Goal: Transaction & Acquisition: Purchase product/service

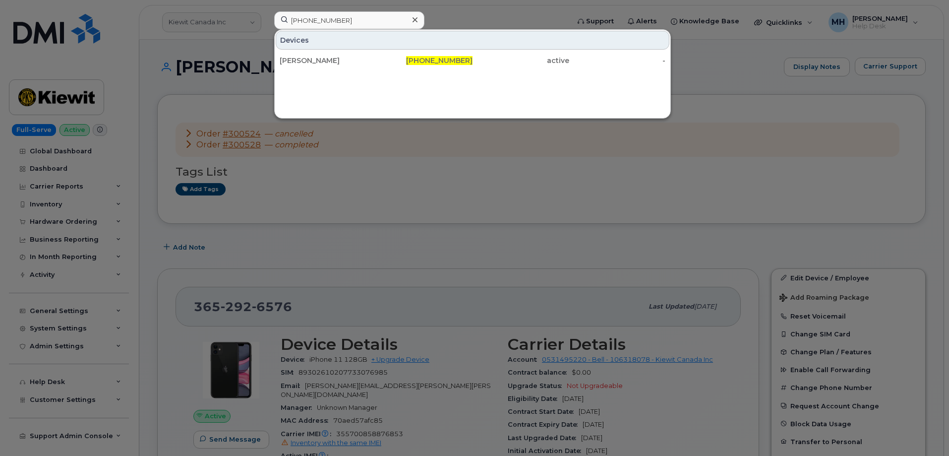
type input "[PHONE_NUMBER]"
click at [366, 55] on div "[PERSON_NAME]" at bounding box center [328, 61] width 97 height 18
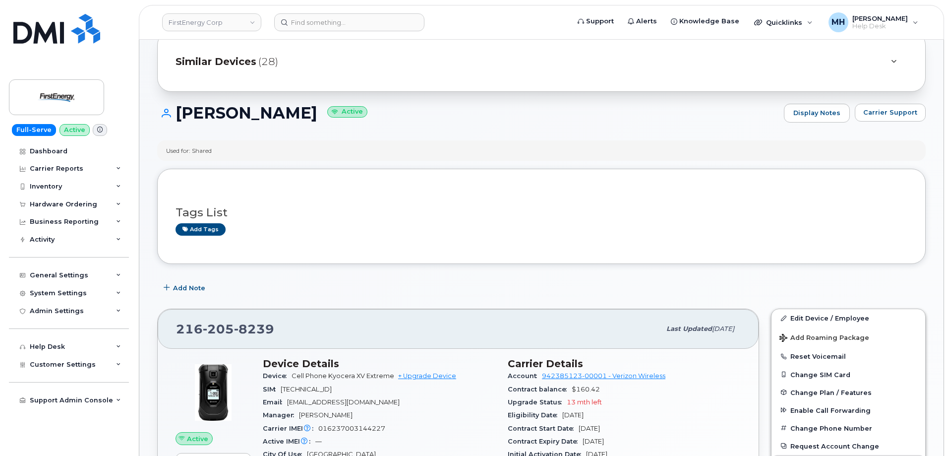
scroll to position [50, 0]
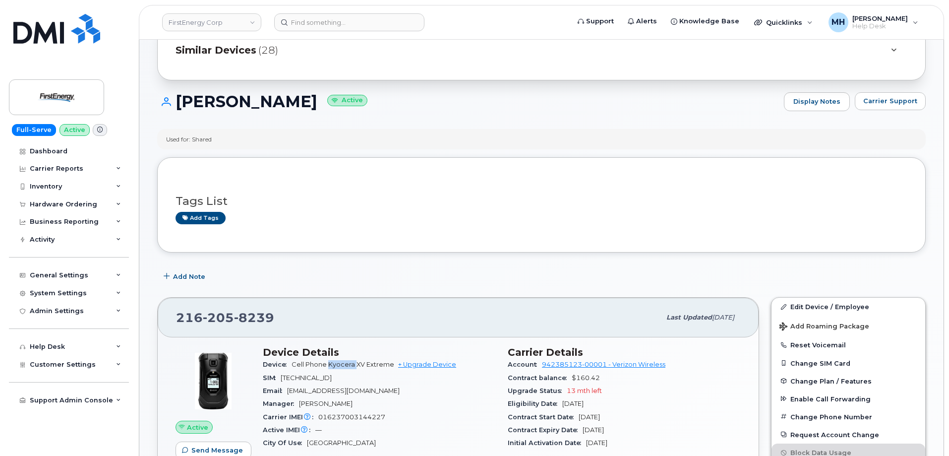
drag, startPoint x: 355, startPoint y: 365, endPoint x: 330, endPoint y: 365, distance: 24.8
click at [330, 365] on span "Cell Phone Kyocera XV Extreme" at bounding box center [343, 364] width 103 height 7
copy span "Kyocera"
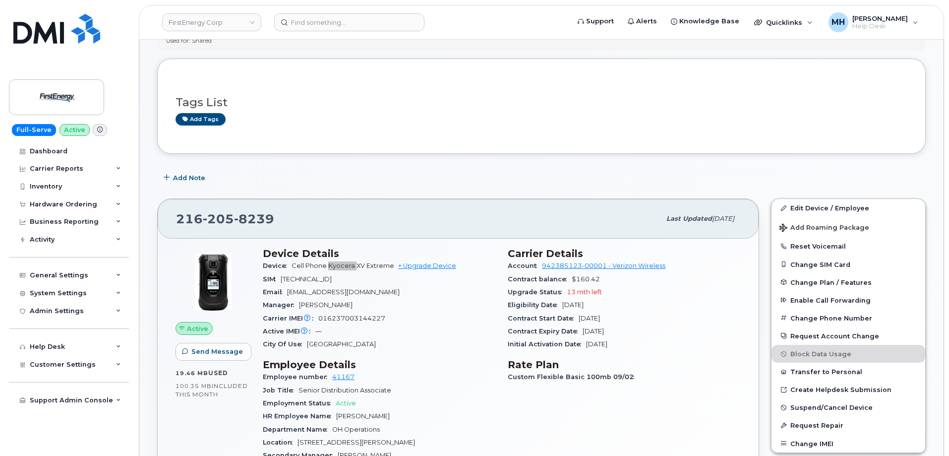
scroll to position [149, 0]
click at [85, 204] on div "Hardware Ordering" at bounding box center [63, 204] width 67 height 8
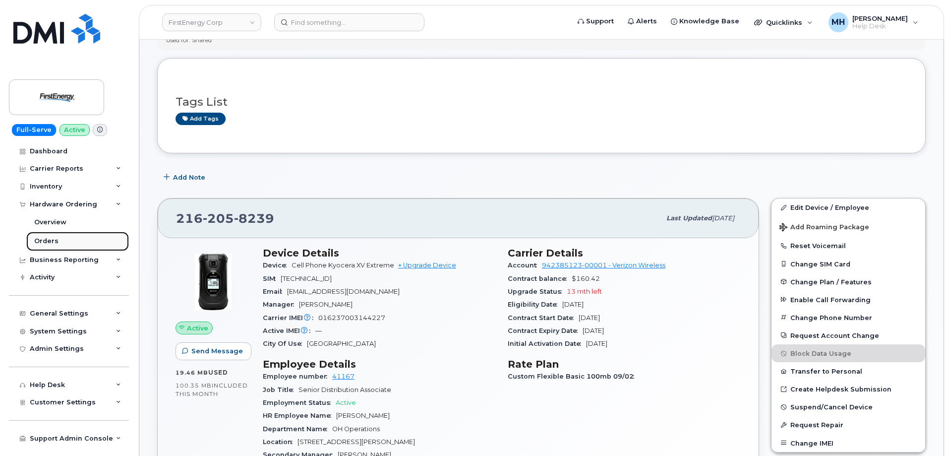
click at [72, 237] on link "Orders" at bounding box center [77, 241] width 103 height 19
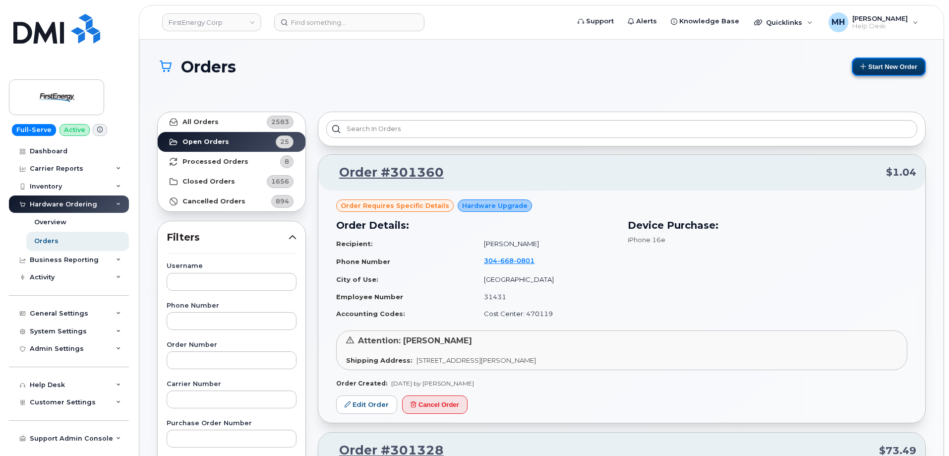
click at [859, 73] on button "Start New Order" at bounding box center [889, 67] width 74 height 18
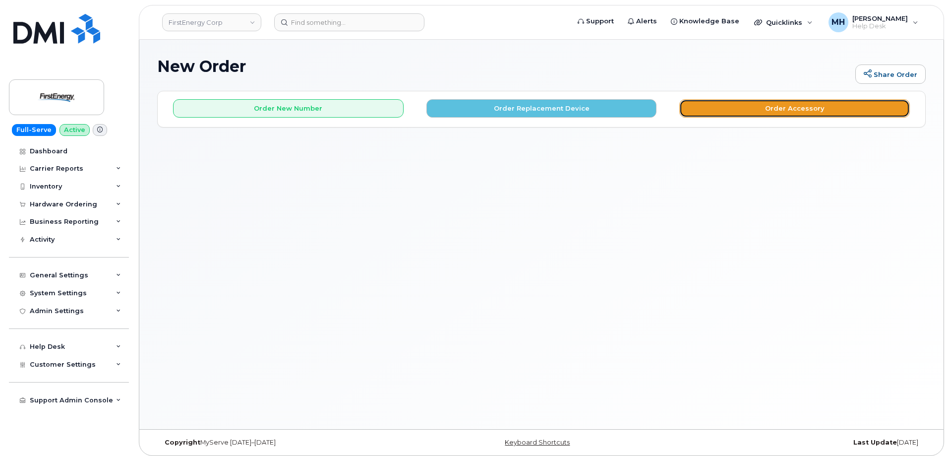
click at [773, 104] on button "Order Accessory" at bounding box center [794, 108] width 231 height 18
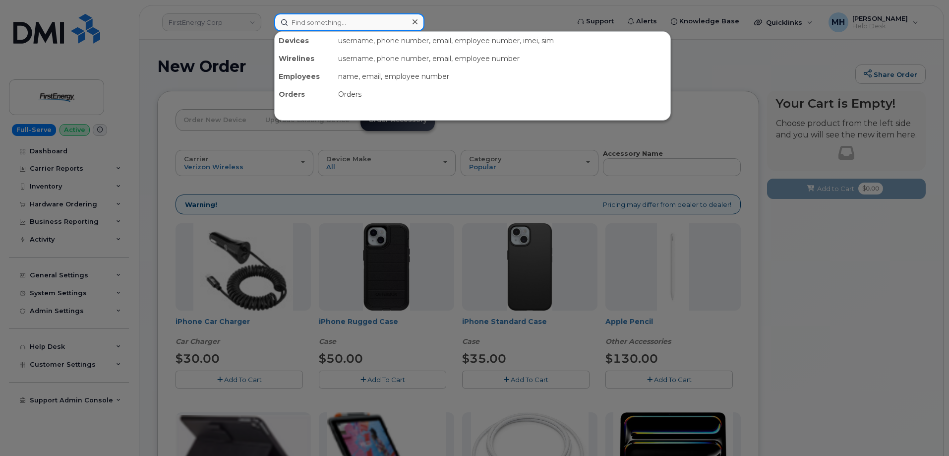
click at [370, 19] on input at bounding box center [349, 22] width 150 height 18
paste input "216-205-8239"
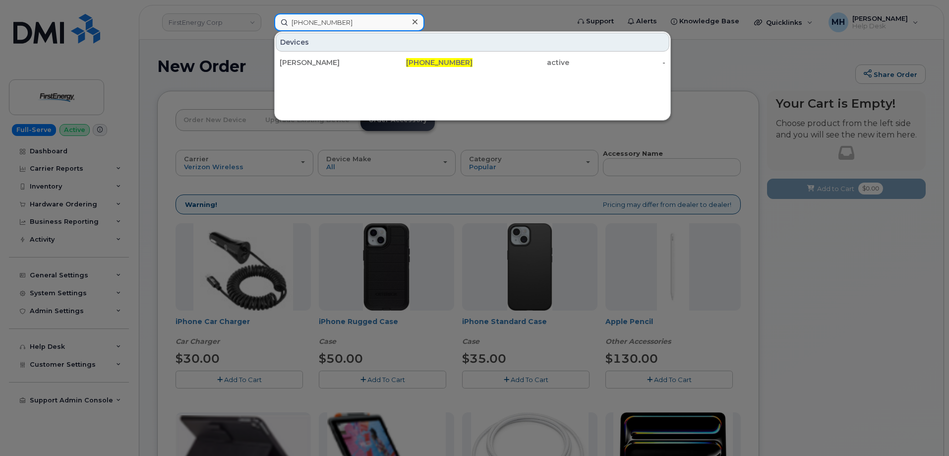
type input "216-205-8239"
click at [379, 60] on div "216-205-8239" at bounding box center [424, 63] width 97 height 10
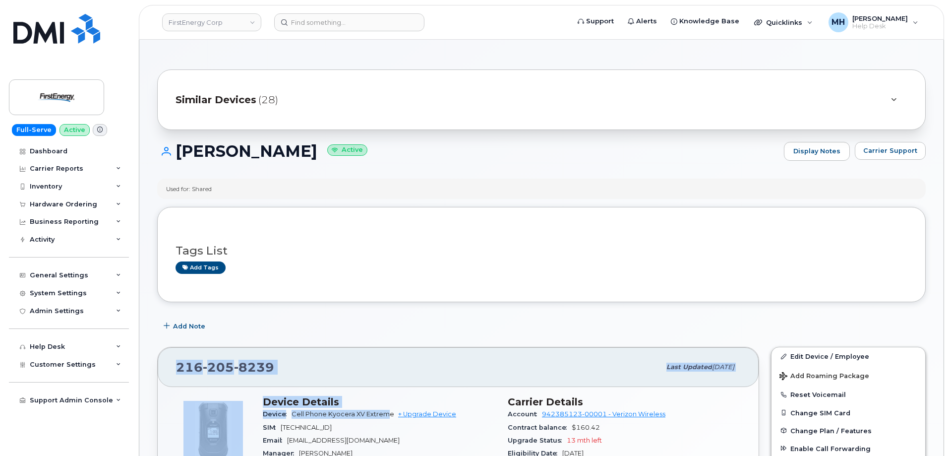
drag, startPoint x: 390, startPoint y: 327, endPoint x: 338, endPoint y: 331, distance: 51.7
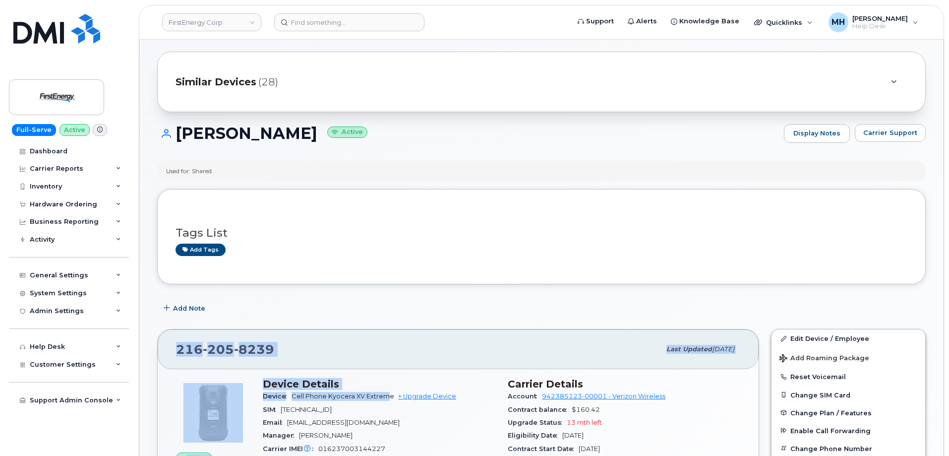
scroll to position [50, 0]
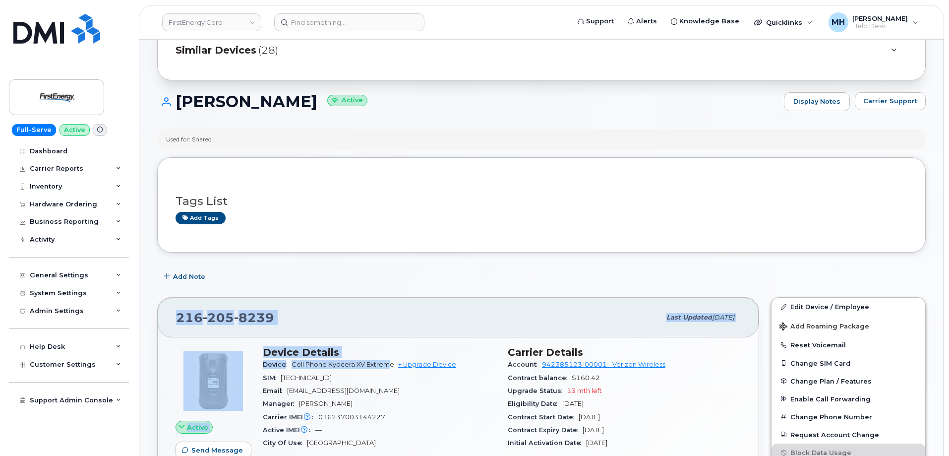
click at [383, 300] on div "216 205 8239 Last updated Jul 17, 2025" at bounding box center [458, 318] width 601 height 40
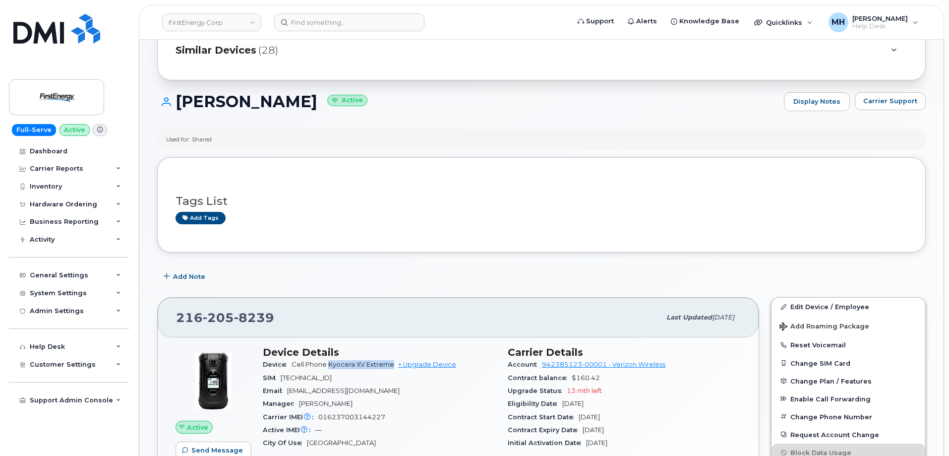
drag, startPoint x: 392, startPoint y: 365, endPoint x: 77, endPoint y: 297, distance: 321.8
click at [329, 368] on div "Device Cell Phone Kyocera XV Extreme + Upgrade Device" at bounding box center [379, 364] width 233 height 13
copy span "Kyocera XV Extreme"
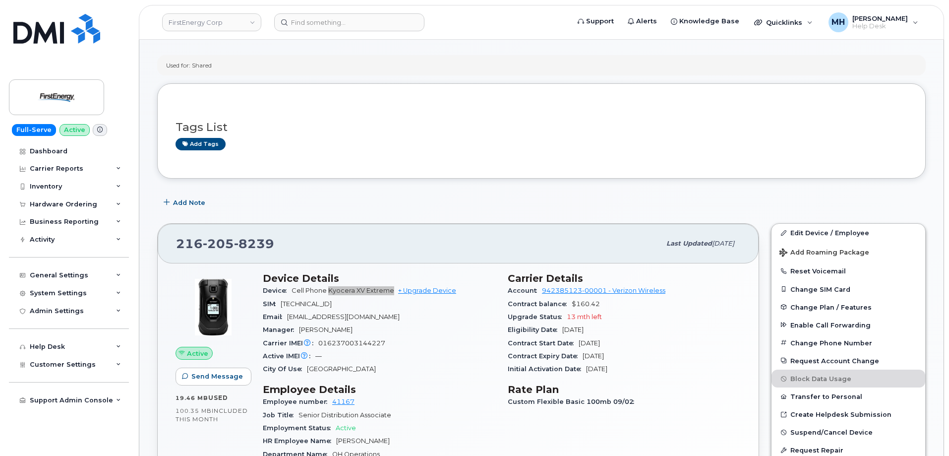
scroll to position [198, 0]
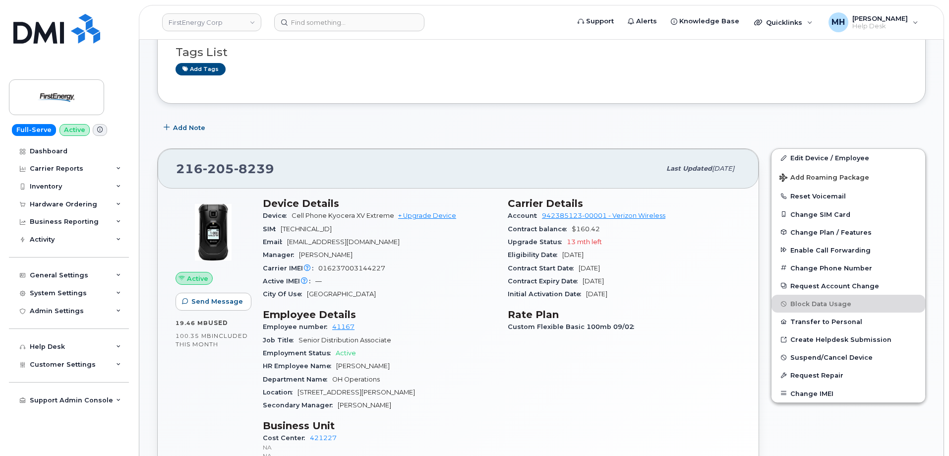
click at [431, 386] on div "Location 735 Bradley Road" at bounding box center [379, 392] width 233 height 13
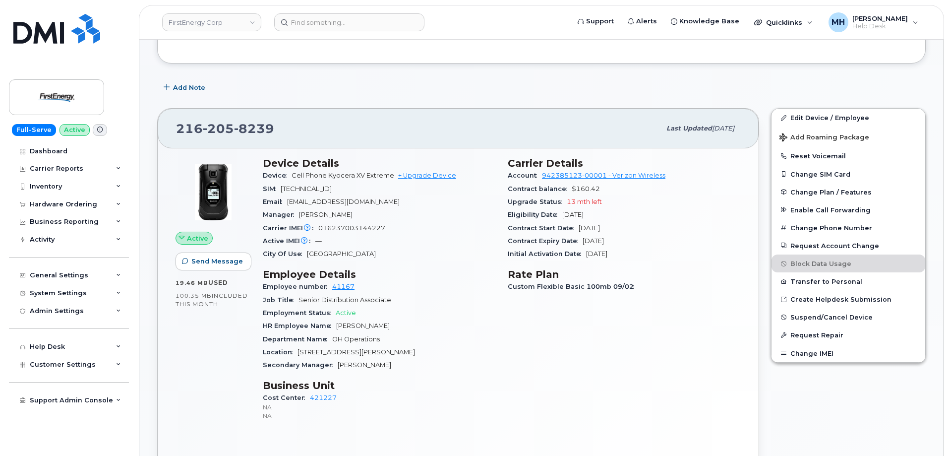
scroll to position [149, 0]
